Goal: Obtain resource: Download file/media

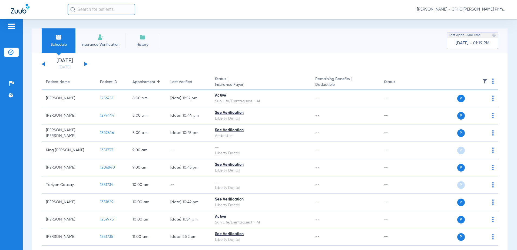
click at [87, 64] on button at bounding box center [85, 64] width 3 height 4
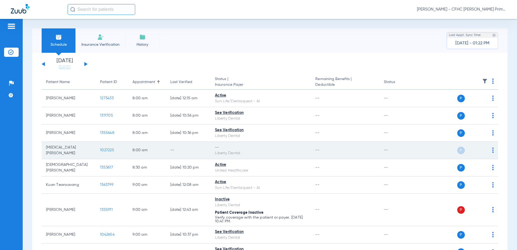
click at [107, 149] on span "1027225" at bounding box center [107, 150] width 14 height 4
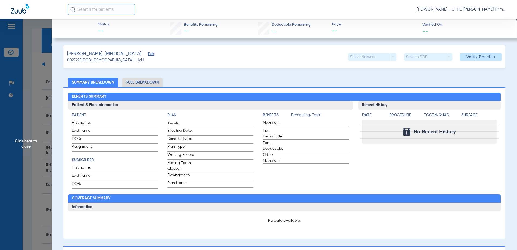
click at [148, 54] on span "Edit" at bounding box center [150, 54] width 5 height 5
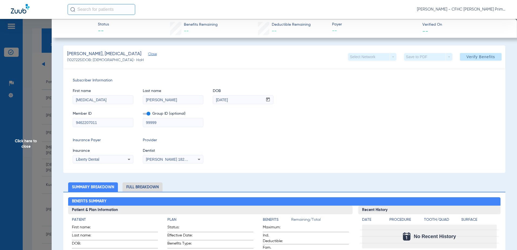
click at [148, 115] on span at bounding box center [147, 114] width 8 height 2
click at [143, 115] on input "checkbox" at bounding box center [143, 115] width 0 height 0
click at [483, 55] on span "Verify Benefits" at bounding box center [480, 57] width 29 height 4
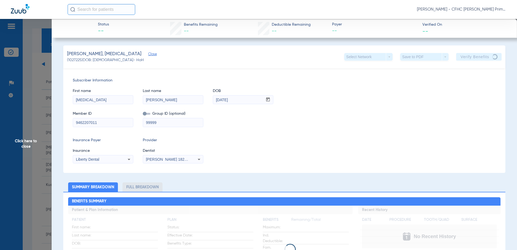
drag, startPoint x: 101, startPoint y: 122, endPoint x: 58, endPoint y: 121, distance: 43.0
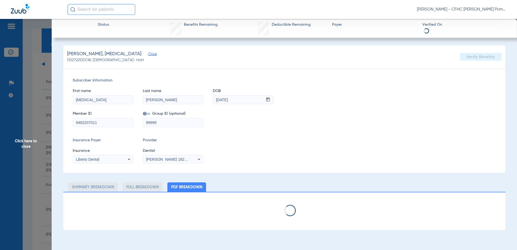
click at [27, 142] on span "Click here to close" at bounding box center [26, 144] width 52 height 250
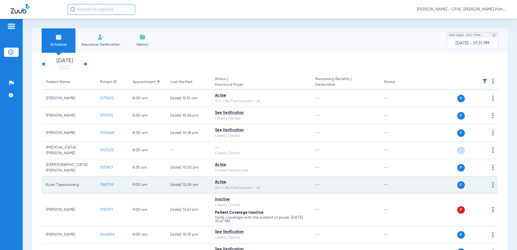
click at [105, 184] on span "1363799" at bounding box center [106, 185] width 13 height 4
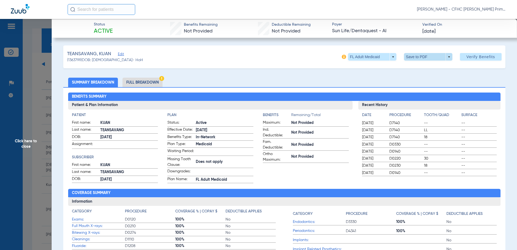
click at [422, 56] on span at bounding box center [427, 56] width 13 height 13
click at [424, 69] on span "Save to PDF" at bounding box center [425, 68] width 21 height 4
click at [24, 141] on span "Click here to close" at bounding box center [26, 144] width 52 height 250
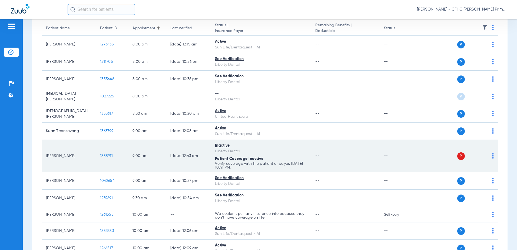
scroll to position [54, 0]
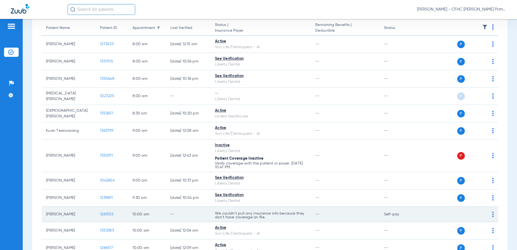
click at [108, 214] on span "1261555" at bounding box center [107, 214] width 14 height 4
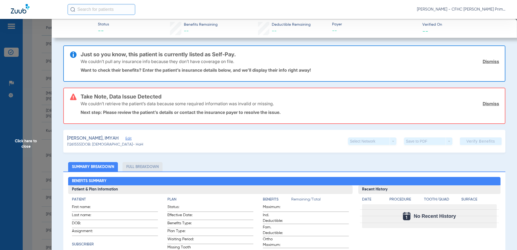
click at [125, 139] on span "Edit" at bounding box center [127, 138] width 5 height 5
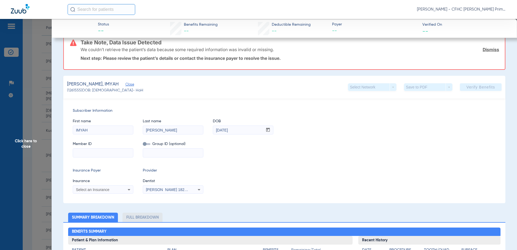
click at [28, 141] on span "Click here to close" at bounding box center [26, 144] width 52 height 250
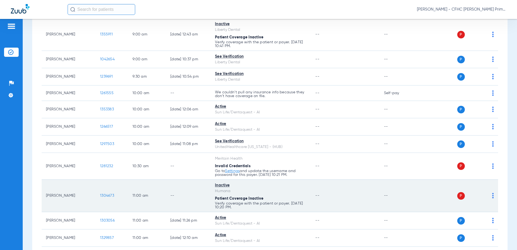
scroll to position [189, 0]
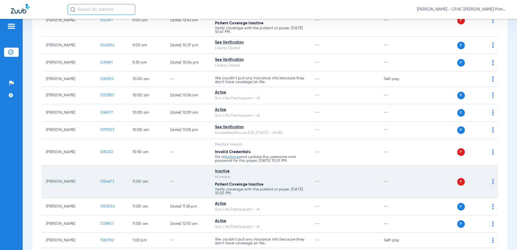
click at [109, 180] on span "1304673" at bounding box center [107, 181] width 14 height 4
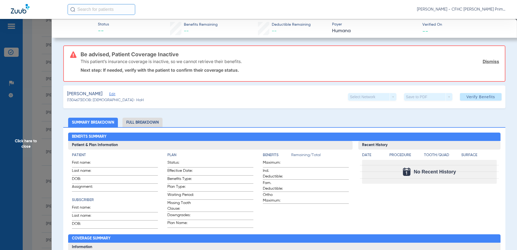
click at [114, 94] on span "Edit" at bounding box center [111, 94] width 5 height 5
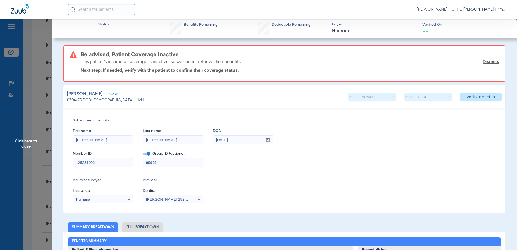
click at [147, 154] on span at bounding box center [147, 154] width 8 height 2
click at [143, 155] on input "checkbox" at bounding box center [143, 155] width 0 height 0
click at [342, 176] on div "Subscriber Information First name [PERSON_NAME] Last name [PERSON_NAME] mm / dd…" at bounding box center [284, 160] width 442 height 105
click at [483, 97] on span "Verify Benefits" at bounding box center [480, 97] width 29 height 4
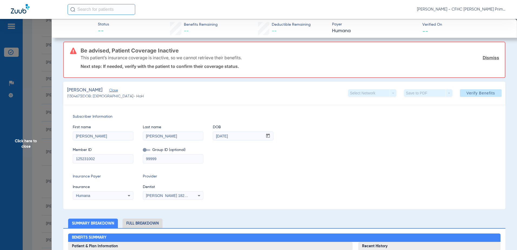
scroll to position [0, 0]
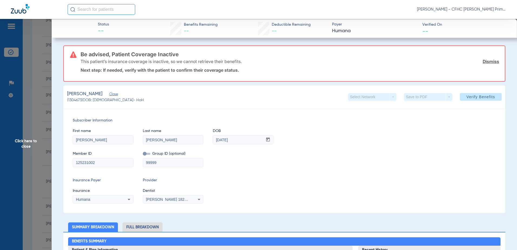
click at [28, 140] on span "Click here to close" at bounding box center [26, 144] width 52 height 250
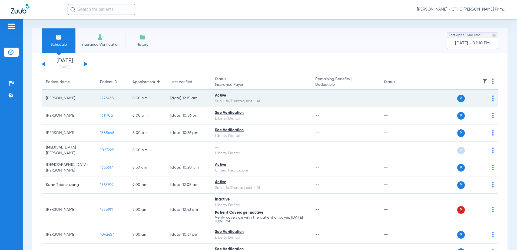
click at [107, 98] on span "1273433" at bounding box center [107, 98] width 14 height 4
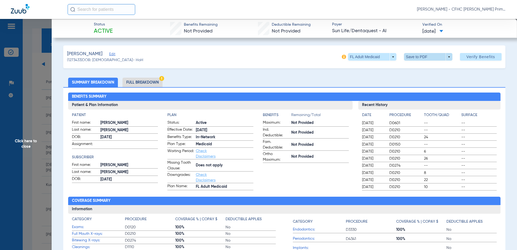
click at [424, 55] on span at bounding box center [427, 56] width 13 height 13
click at [419, 70] on button "insert_drive_file Save to PDF" at bounding box center [420, 67] width 41 height 11
drag, startPoint x: 27, startPoint y: 138, endPoint x: 29, endPoint y: 142, distance: 3.9
click at [27, 138] on span "Click here to close" at bounding box center [26, 144] width 52 height 250
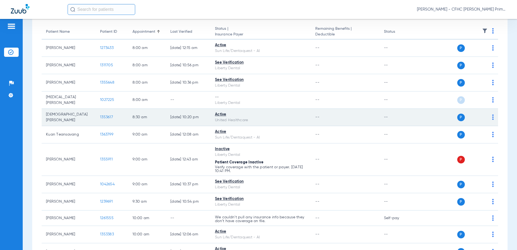
scroll to position [54, 0]
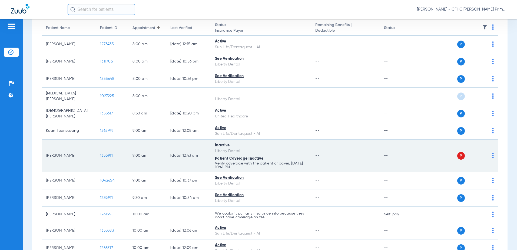
click at [104, 154] on span "1355911" at bounding box center [106, 156] width 13 height 4
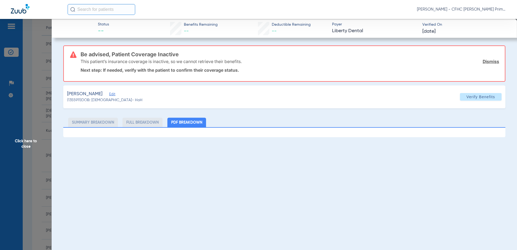
click at [114, 95] on span "Edit" at bounding box center [111, 94] width 5 height 5
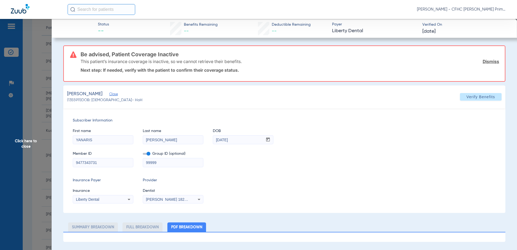
click at [148, 155] on span at bounding box center [147, 154] width 8 height 2
click at [143, 155] on input "checkbox" at bounding box center [143, 155] width 0 height 0
click at [477, 96] on span "Verify Benefits" at bounding box center [480, 97] width 29 height 4
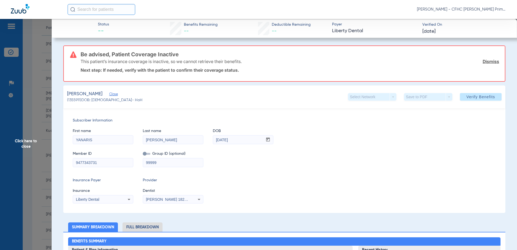
click at [353, 154] on div "Member ID 9477343731 Group ID (optional) 99999" at bounding box center [284, 156] width 423 height 21
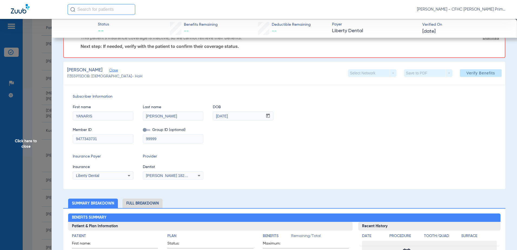
scroll to position [0, 0]
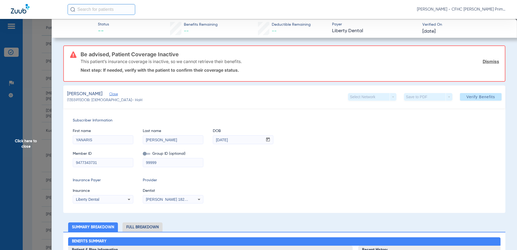
click at [408, 140] on div "First name [PERSON_NAME] Last name [PERSON_NAME] mm / dd / yyyy [DATE]" at bounding box center [284, 133] width 423 height 21
drag, startPoint x: 107, startPoint y: 163, endPoint x: 63, endPoint y: 163, distance: 44.1
click at [28, 144] on span "Click here to close" at bounding box center [26, 144] width 52 height 250
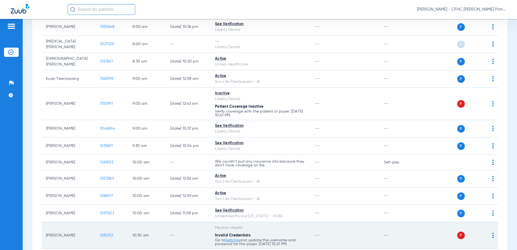
scroll to position [108, 0]
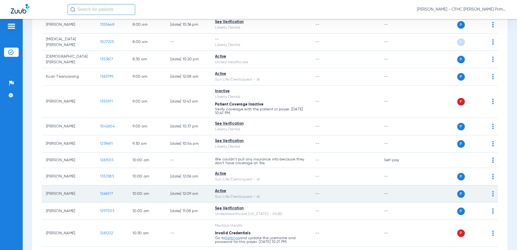
click at [107, 192] on span "1266517" at bounding box center [106, 194] width 13 height 4
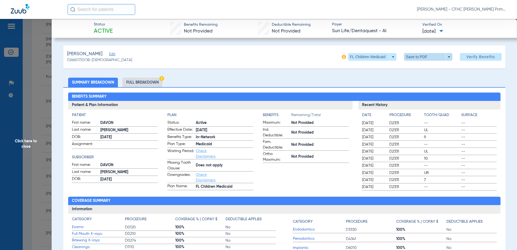
click at [421, 56] on span at bounding box center [427, 56] width 13 height 13
click at [419, 68] on span "Save to PDF" at bounding box center [425, 68] width 21 height 4
click at [27, 139] on span "Click here to close" at bounding box center [26, 144] width 52 height 250
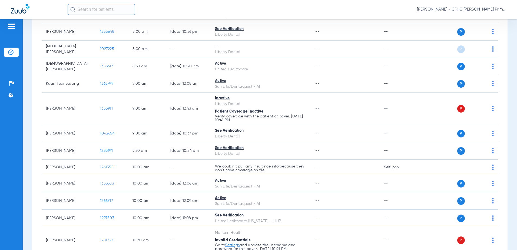
scroll to position [0, 0]
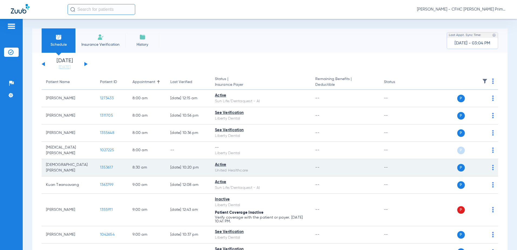
click at [105, 168] on span "1353617" at bounding box center [106, 167] width 13 height 4
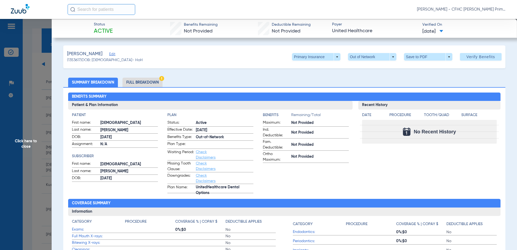
click at [335, 79] on ul "Summary Breakdown Full Breakdown" at bounding box center [284, 82] width 442 height 9
click at [421, 57] on span at bounding box center [427, 56] width 13 height 13
click at [420, 69] on span "Save to PDF" at bounding box center [425, 68] width 21 height 4
click at [24, 139] on span "Click here to close" at bounding box center [26, 144] width 52 height 250
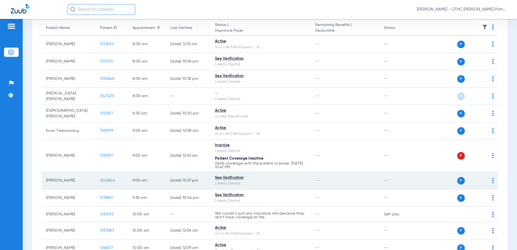
scroll to position [81, 0]
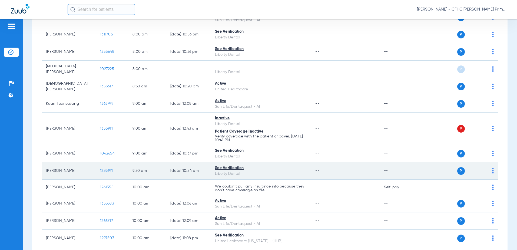
click at [112, 171] on span "1239691" at bounding box center [106, 171] width 13 height 4
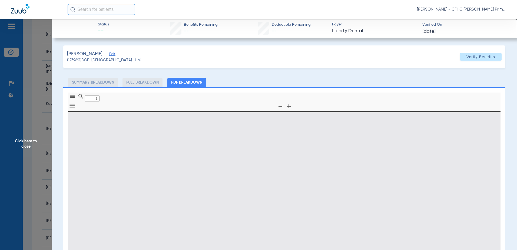
type input "0"
select select "page-width"
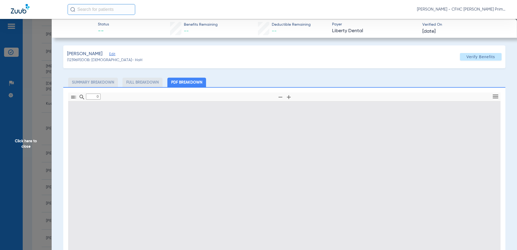
type input "1"
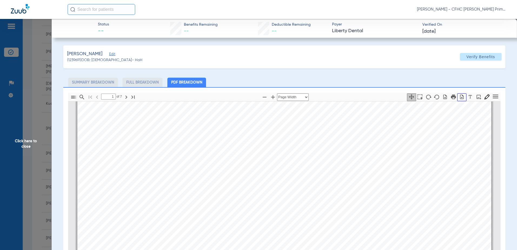
click at [459, 96] on icon "button" at bounding box center [461, 96] width 5 height 5
click at [30, 142] on span "Click here to close" at bounding box center [26, 144] width 52 height 250
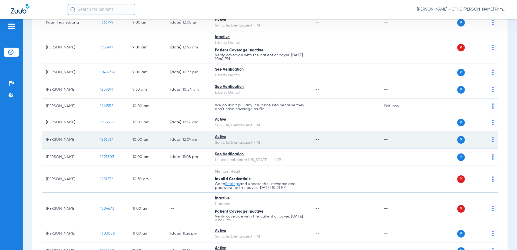
scroll to position [189, 0]
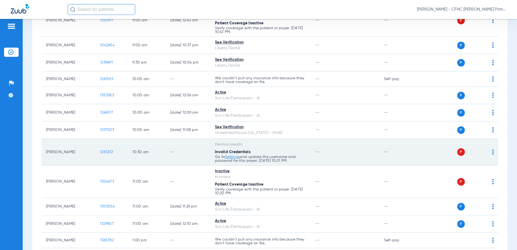
click at [104, 151] on span "1281232" at bounding box center [106, 152] width 13 height 4
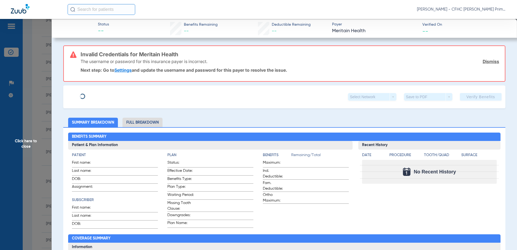
type input "[PERSON_NAME]"
type input "[DATE]"
type input "100101497"
type input "99999"
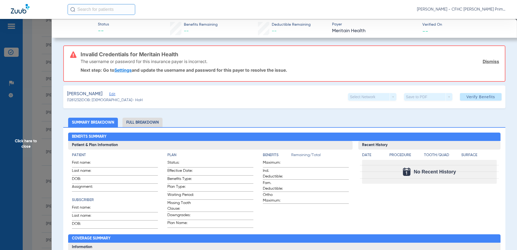
click at [112, 94] on span "Edit" at bounding box center [111, 94] width 5 height 5
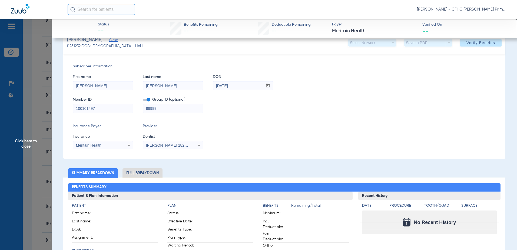
scroll to position [0, 0]
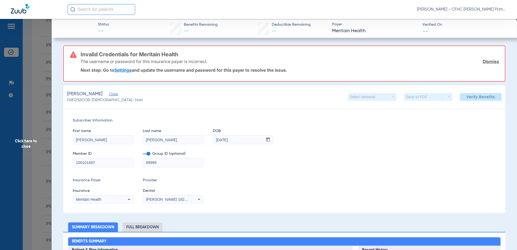
click at [148, 154] on span at bounding box center [147, 154] width 8 height 2
click at [143, 155] on input "checkbox" at bounding box center [143, 155] width 0 height 0
click at [482, 96] on span "Verify Benefits" at bounding box center [480, 97] width 29 height 4
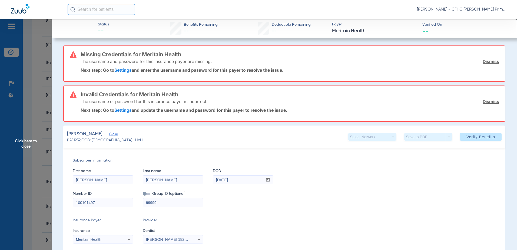
click at [28, 142] on span "Click here to close" at bounding box center [26, 144] width 52 height 250
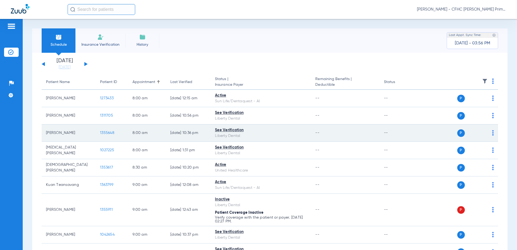
click at [104, 133] on span "1355648" at bounding box center [107, 133] width 14 height 4
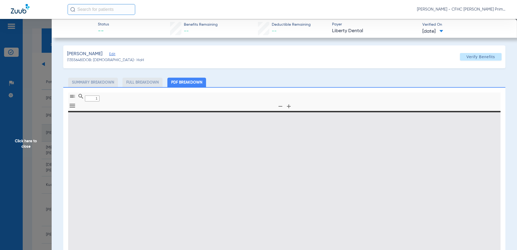
type input "0"
select select "page-width"
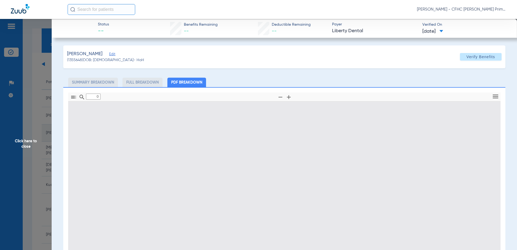
type input "1"
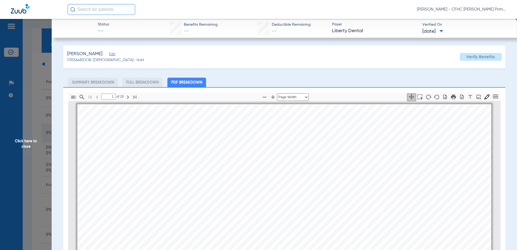
scroll to position [3, 0]
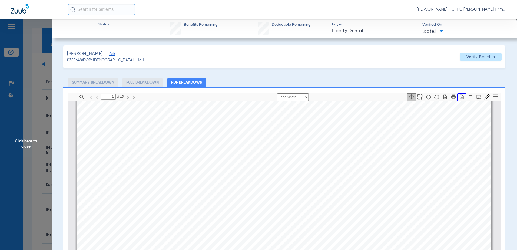
click at [459, 97] on icon "button" at bounding box center [461, 96] width 5 height 5
click at [28, 141] on span "Click here to close" at bounding box center [26, 144] width 52 height 250
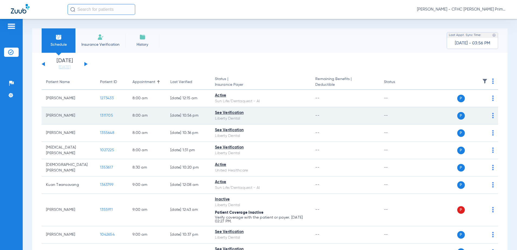
click at [62, 116] on td "[PERSON_NAME]" at bounding box center [69, 115] width 54 height 17
click at [105, 115] on span "1311705" at bounding box center [106, 116] width 13 height 4
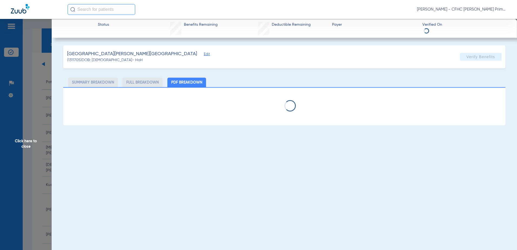
select select "page-width"
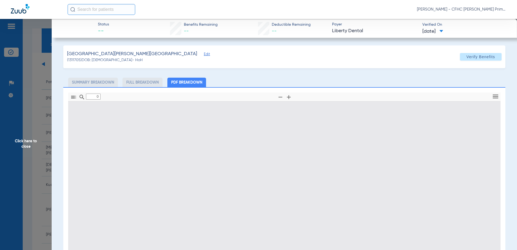
type input "1"
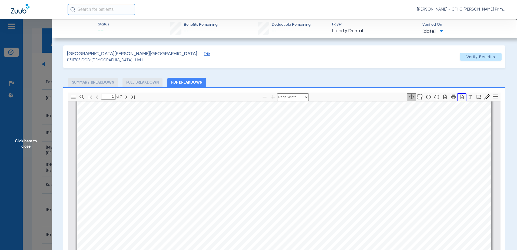
click at [460, 97] on icon "button" at bounding box center [462, 96] width 4 height 5
click at [25, 141] on span "Click here to close" at bounding box center [26, 144] width 52 height 250
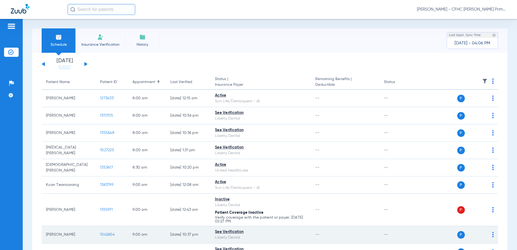
click at [105, 232] on td "1042654" at bounding box center [112, 234] width 32 height 17
click at [106, 234] on span "1042654" at bounding box center [107, 234] width 15 height 4
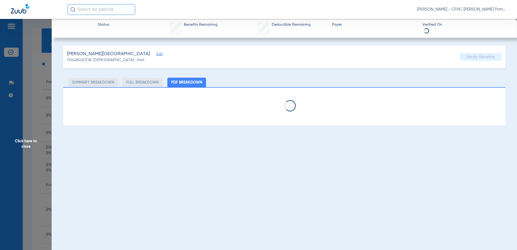
select select "page-width"
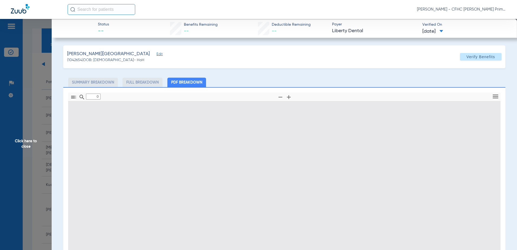
type input "1"
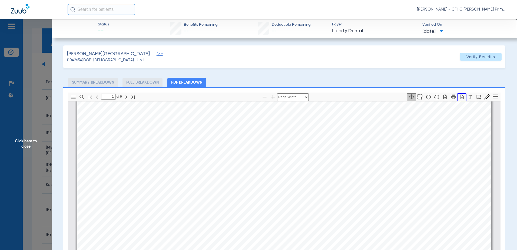
click at [460, 98] on icon "button" at bounding box center [462, 96] width 4 height 5
click at [31, 138] on span "Click here to close" at bounding box center [26, 144] width 52 height 250
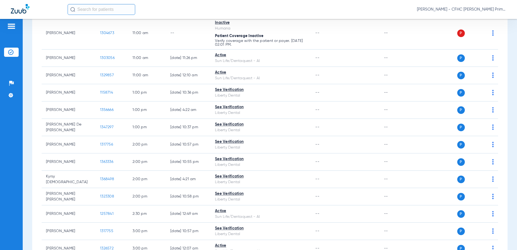
scroll to position [277, 0]
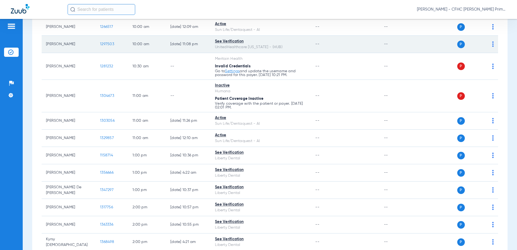
click at [106, 45] on span "1297503" at bounding box center [107, 44] width 14 height 4
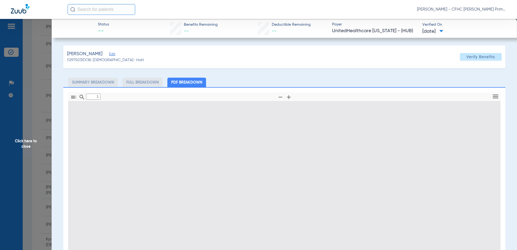
type input "0"
select select "page-width"
type input "1"
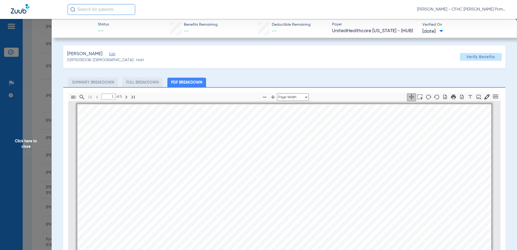
scroll to position [3, 0]
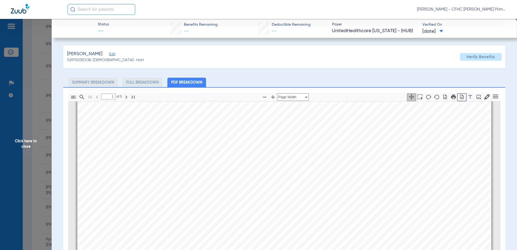
click at [459, 96] on icon "button" at bounding box center [461, 96] width 5 height 5
click at [28, 142] on span "Click here to close" at bounding box center [26, 144] width 52 height 250
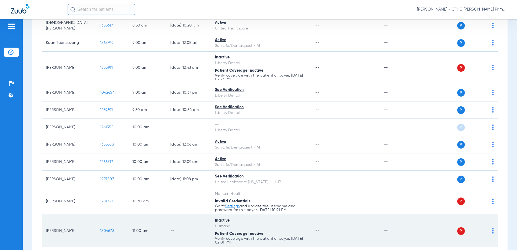
scroll to position [142, 0]
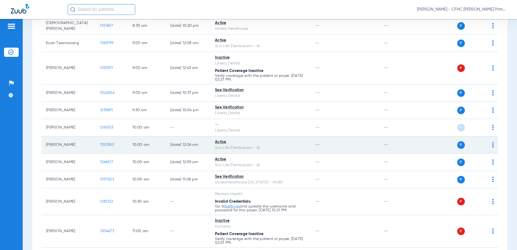
click at [111, 144] on span "1353383" at bounding box center [107, 145] width 14 height 4
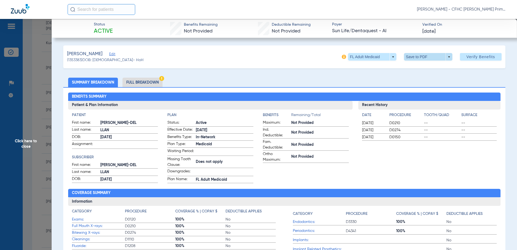
click at [421, 57] on span at bounding box center [427, 56] width 13 height 13
click at [419, 68] on span "Save to PDF" at bounding box center [425, 68] width 21 height 4
click at [24, 142] on span "Click here to close" at bounding box center [26, 144] width 52 height 250
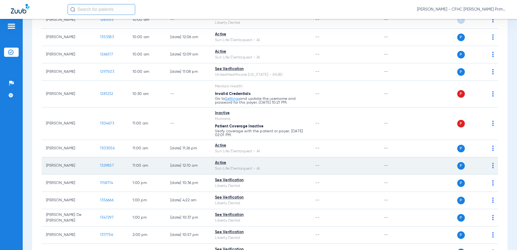
scroll to position [270, 0]
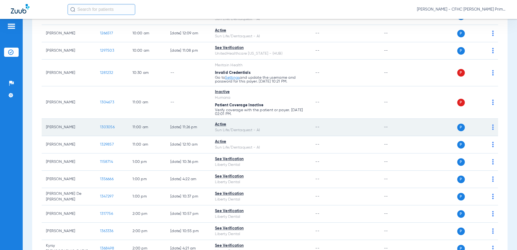
click at [108, 127] on span "1303056" at bounding box center [107, 127] width 15 height 4
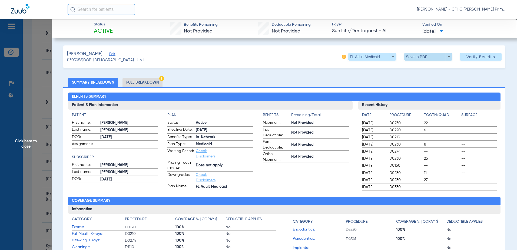
click at [427, 54] on span at bounding box center [427, 56] width 13 height 13
click at [427, 66] on span "Save to PDF" at bounding box center [425, 68] width 21 height 4
click at [31, 142] on span "Click here to close" at bounding box center [26, 144] width 52 height 250
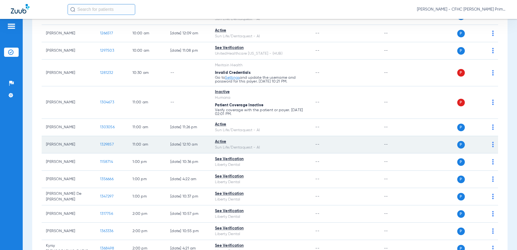
click at [101, 143] on span "1329857" at bounding box center [107, 144] width 14 height 4
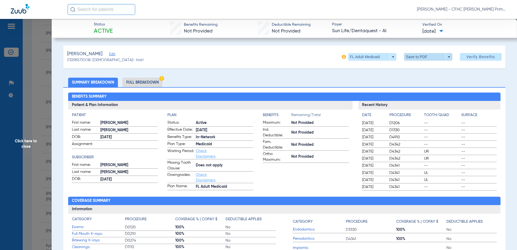
click at [421, 56] on span at bounding box center [427, 56] width 13 height 13
click at [421, 68] on span "Save to PDF" at bounding box center [425, 68] width 21 height 4
